Goal: Transaction & Acquisition: Book appointment/travel/reservation

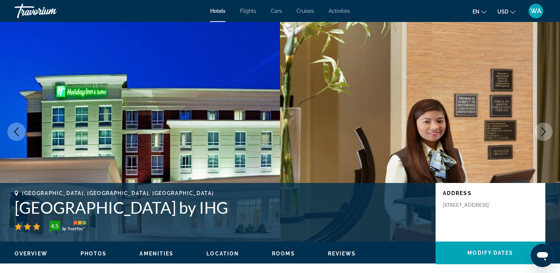
click at [544, 132] on icon "Next image" at bounding box center [544, 131] width 9 height 9
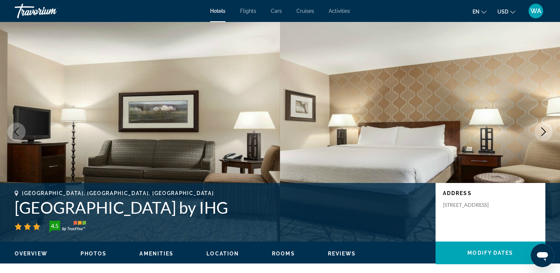
click at [18, 132] on icon "Previous image" at bounding box center [16, 131] width 9 height 9
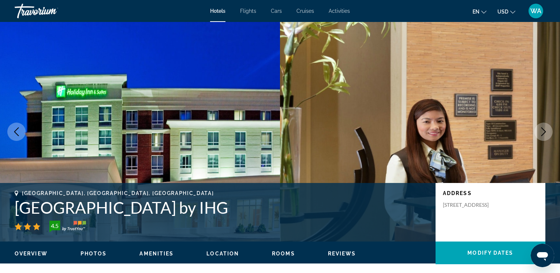
click at [20, 132] on icon "Previous image" at bounding box center [16, 131] width 9 height 9
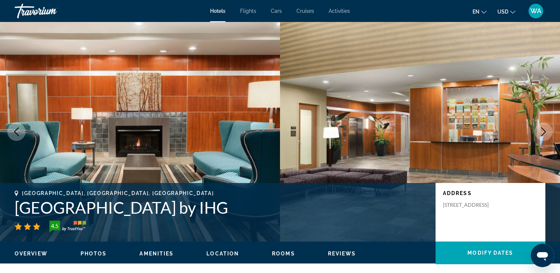
click at [546, 132] on icon "Next image" at bounding box center [544, 131] width 5 height 9
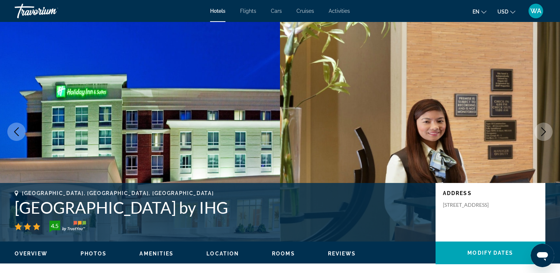
click at [546, 132] on icon "Next image" at bounding box center [544, 131] width 5 height 9
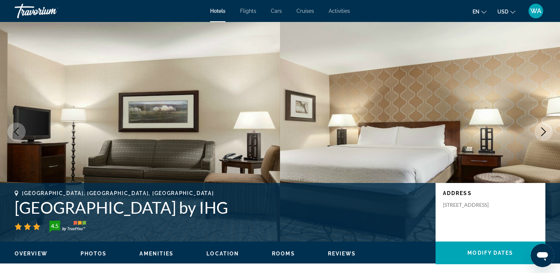
click at [545, 132] on icon "Next image" at bounding box center [544, 131] width 9 height 9
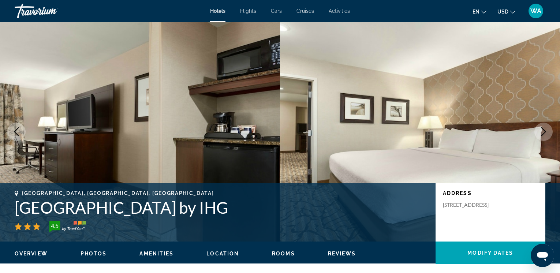
click at [545, 132] on icon "Next image" at bounding box center [544, 131] width 9 height 9
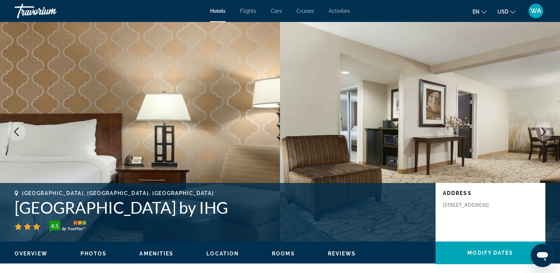
click at [543, 131] on icon "Next image" at bounding box center [544, 131] width 9 height 9
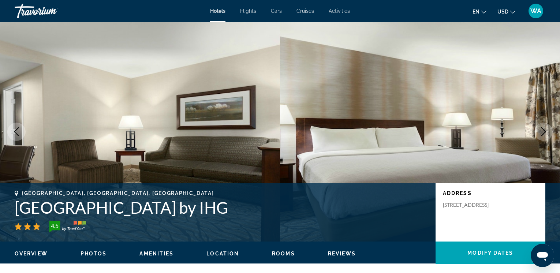
click at [543, 131] on icon "Next image" at bounding box center [544, 131] width 9 height 9
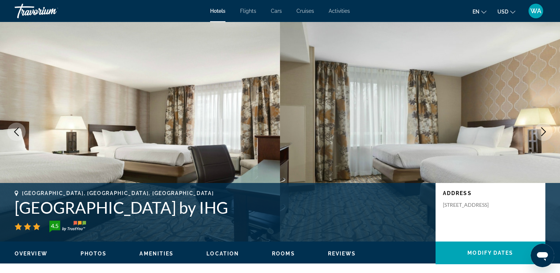
click at [543, 131] on icon "Next image" at bounding box center [544, 131] width 9 height 9
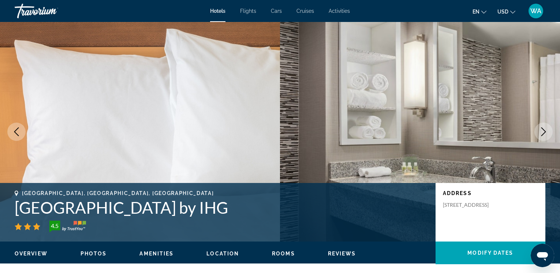
click at [543, 131] on icon "Next image" at bounding box center [544, 131] width 9 height 9
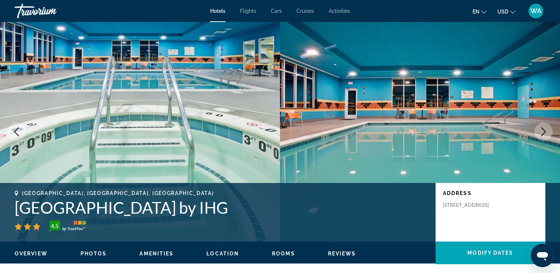
click at [542, 131] on icon "Next image" at bounding box center [544, 131] width 9 height 9
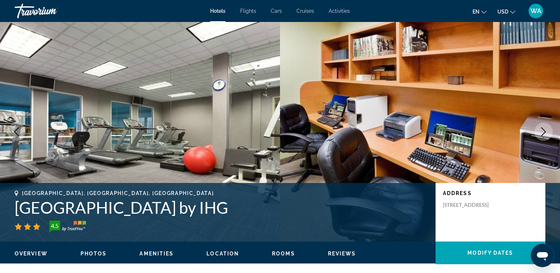
click at [543, 134] on icon "Next image" at bounding box center [544, 131] width 9 height 9
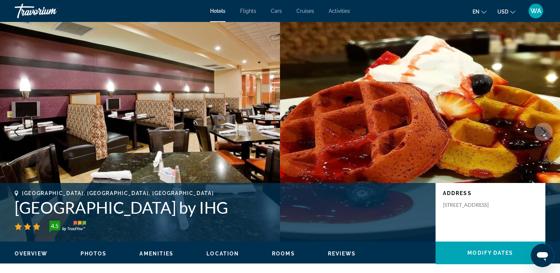
click at [543, 134] on icon "Next image" at bounding box center [544, 131] width 9 height 9
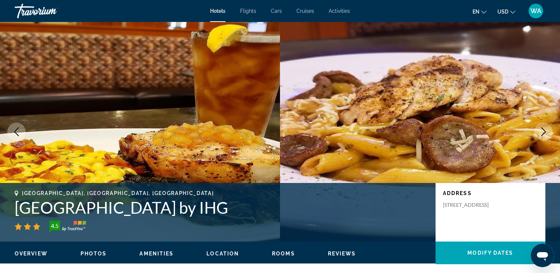
click at [543, 134] on icon "Next image" at bounding box center [544, 131] width 9 height 9
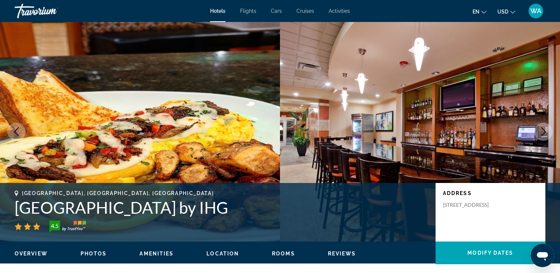
click at [543, 134] on icon "Next image" at bounding box center [544, 131] width 9 height 9
